Goal: Task Accomplishment & Management: Manage account settings

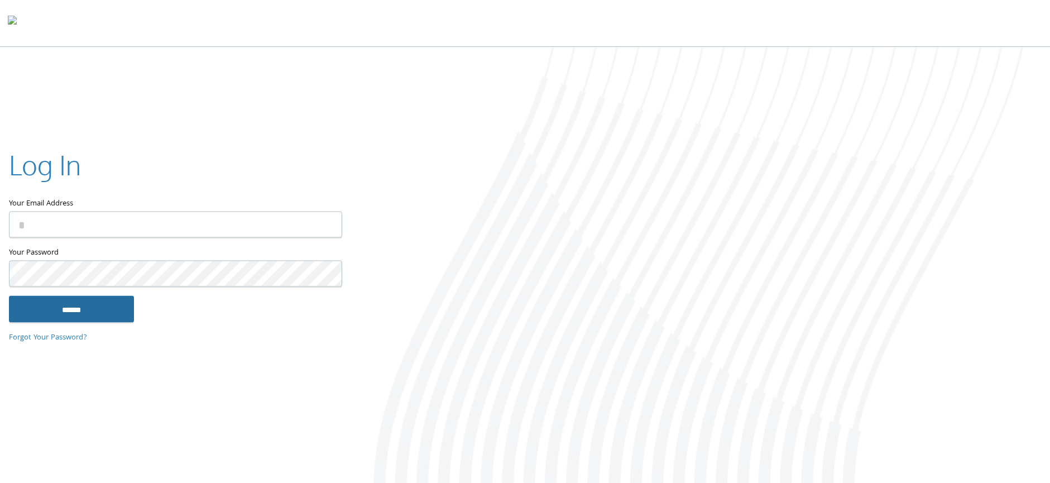
type input "**********"
click at [95, 312] on input "******" at bounding box center [71, 308] width 125 height 27
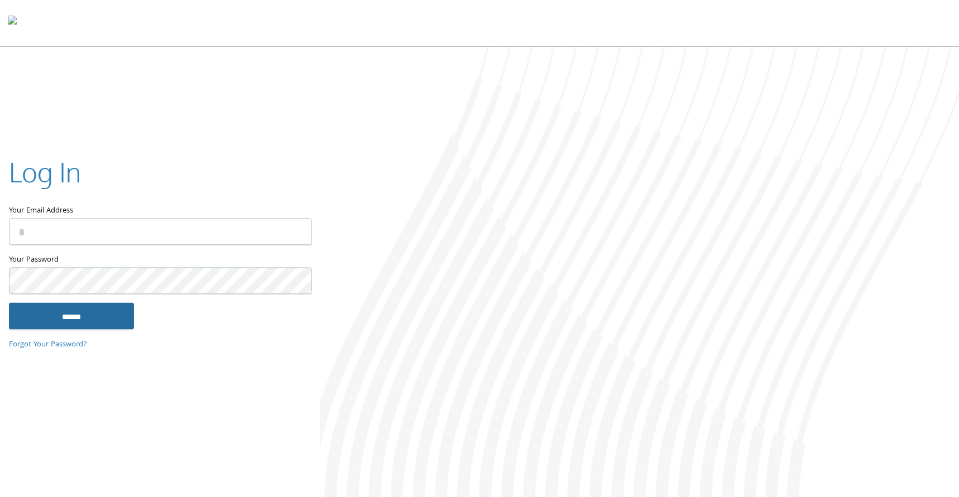
type input "**********"
click at [82, 319] on input "******" at bounding box center [71, 316] width 125 height 27
